Goal: Find specific page/section: Find specific page/section

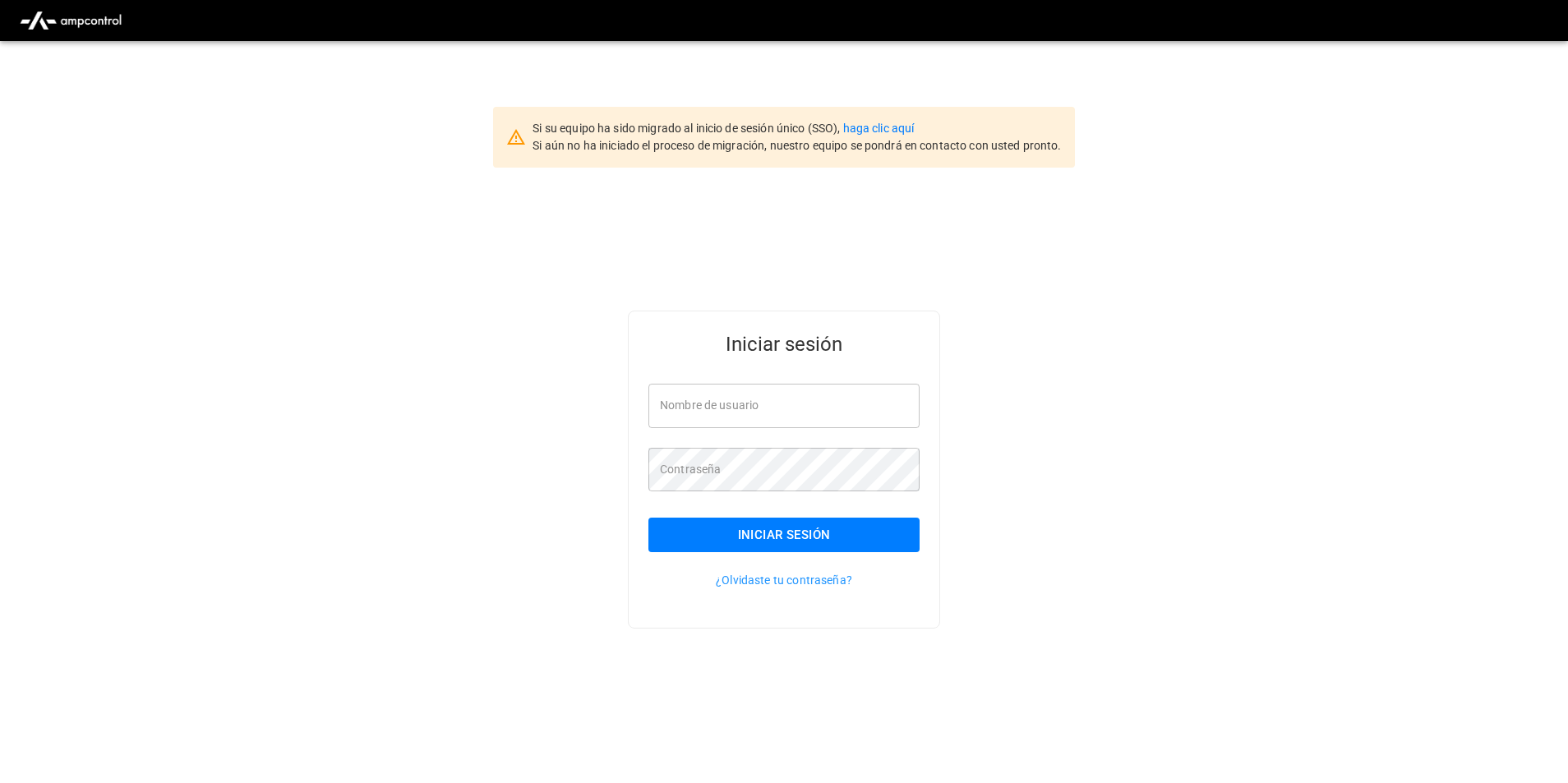
type input "**********"
click at [777, 530] on button "Iniciar sesión" at bounding box center [784, 535] width 271 height 35
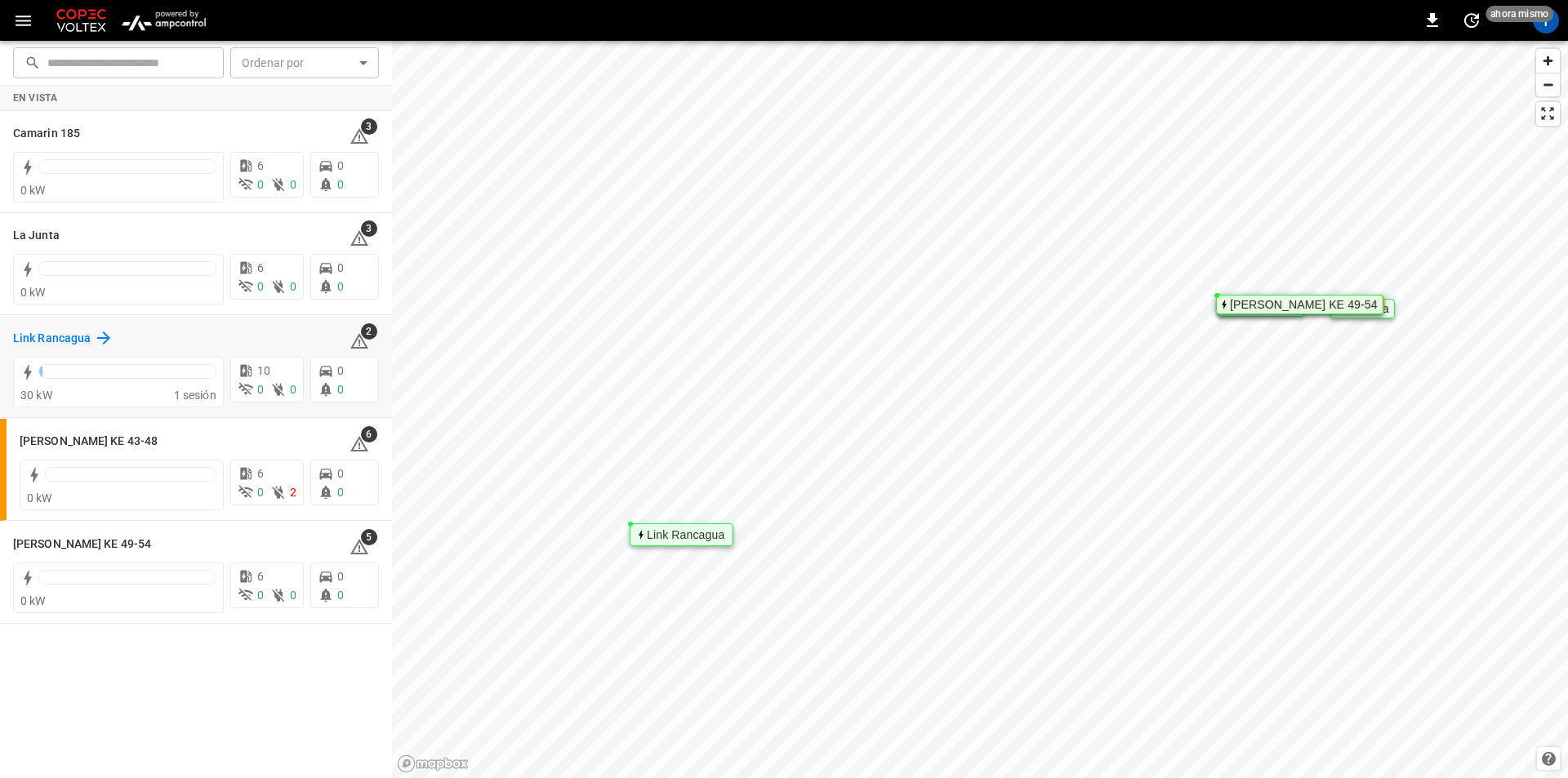
click at [67, 335] on h6 "Link Rancagua" at bounding box center [52, 339] width 78 height 18
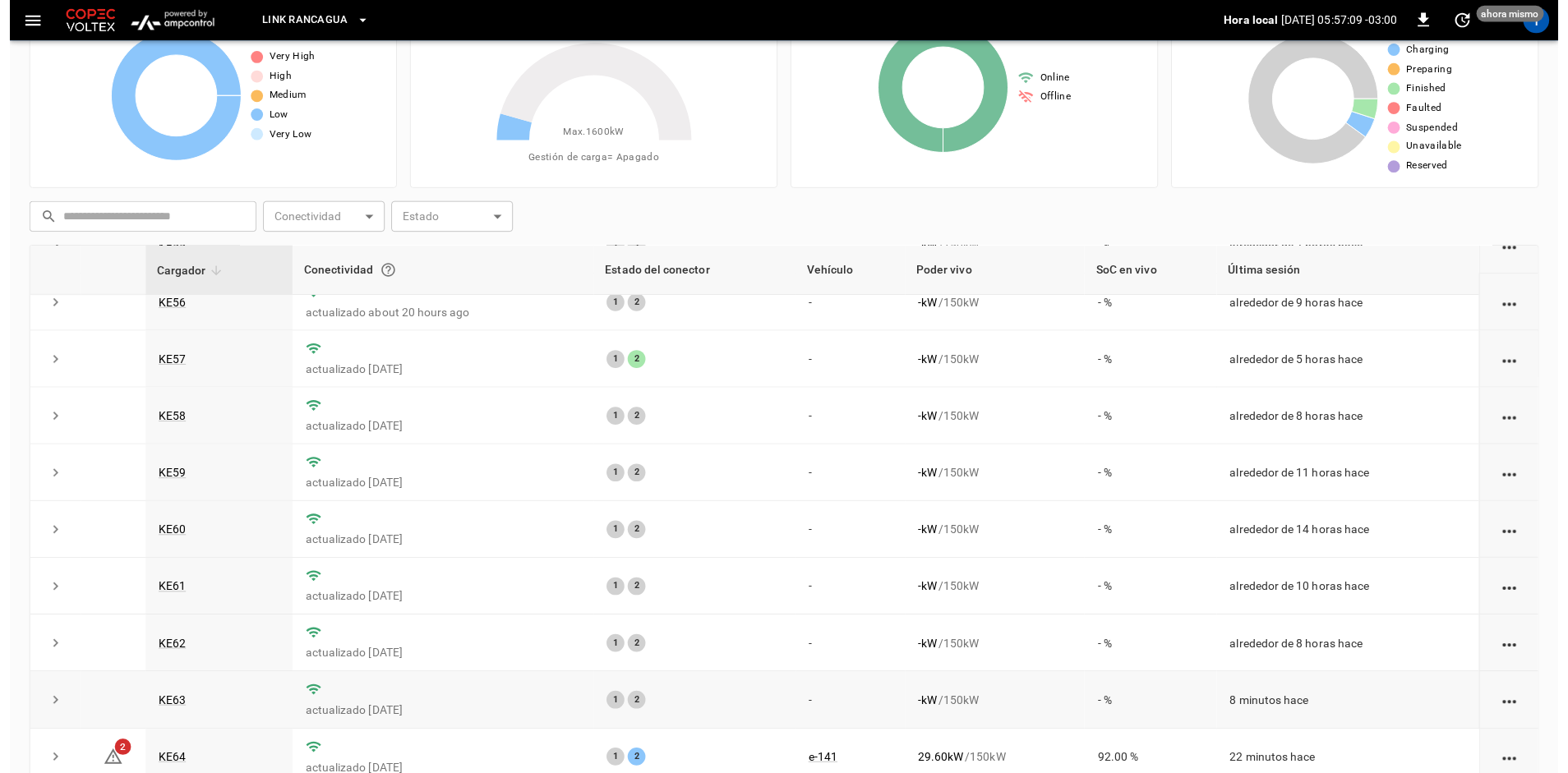
scroll to position [156, 0]
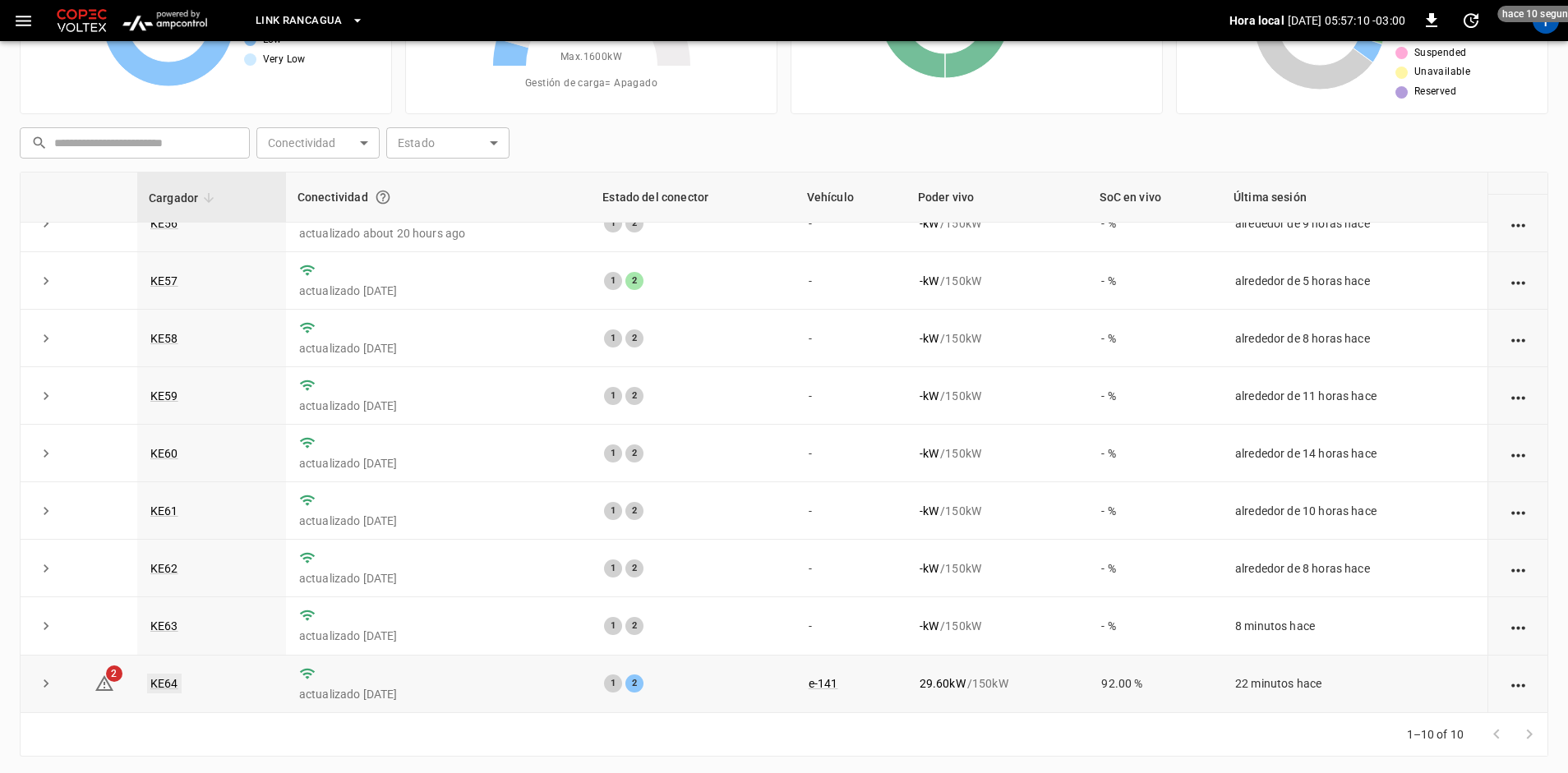
click at [170, 691] on link "KE64" at bounding box center [164, 683] width 35 height 20
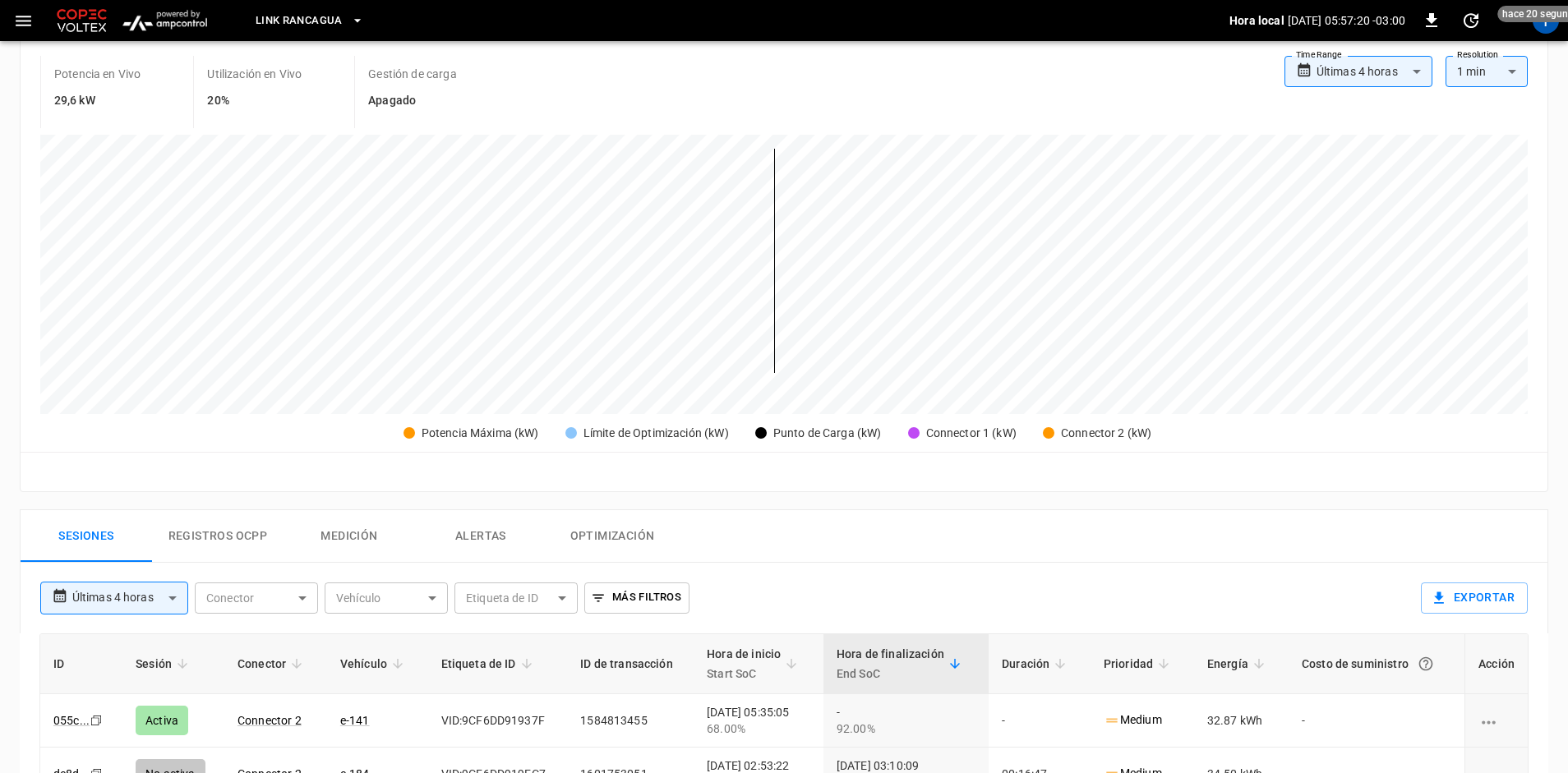
scroll to position [493, 0]
